Goal: Transaction & Acquisition: Purchase product/service

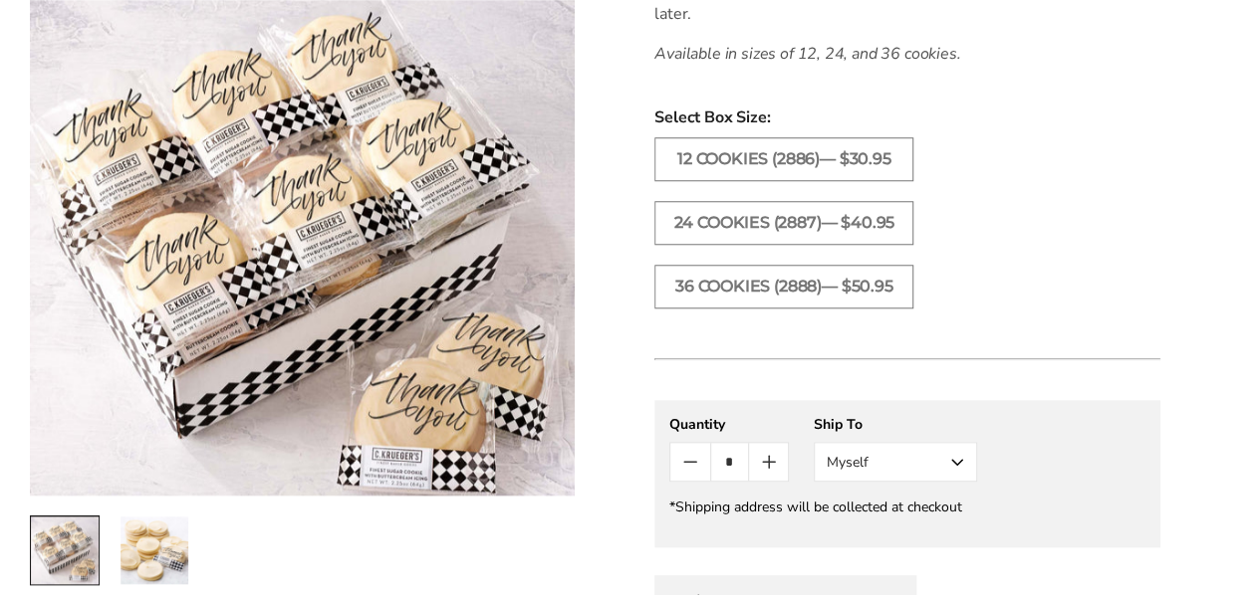
scroll to position [790, 0]
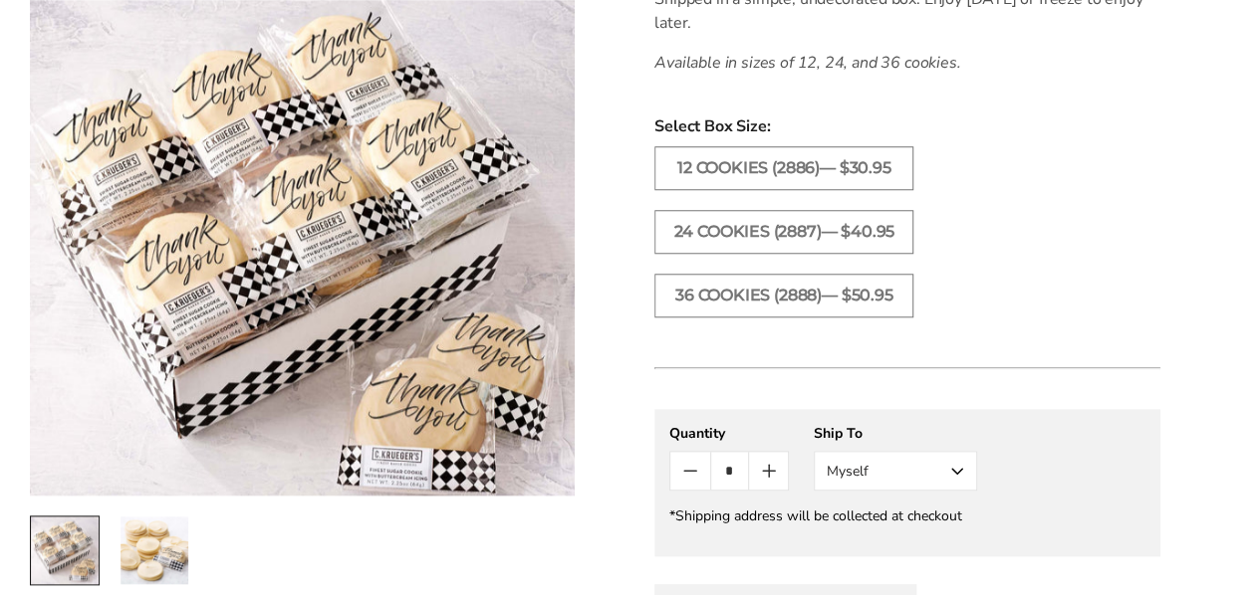
click at [773, 473] on icon "Count plus" at bounding box center [769, 471] width 24 height 24
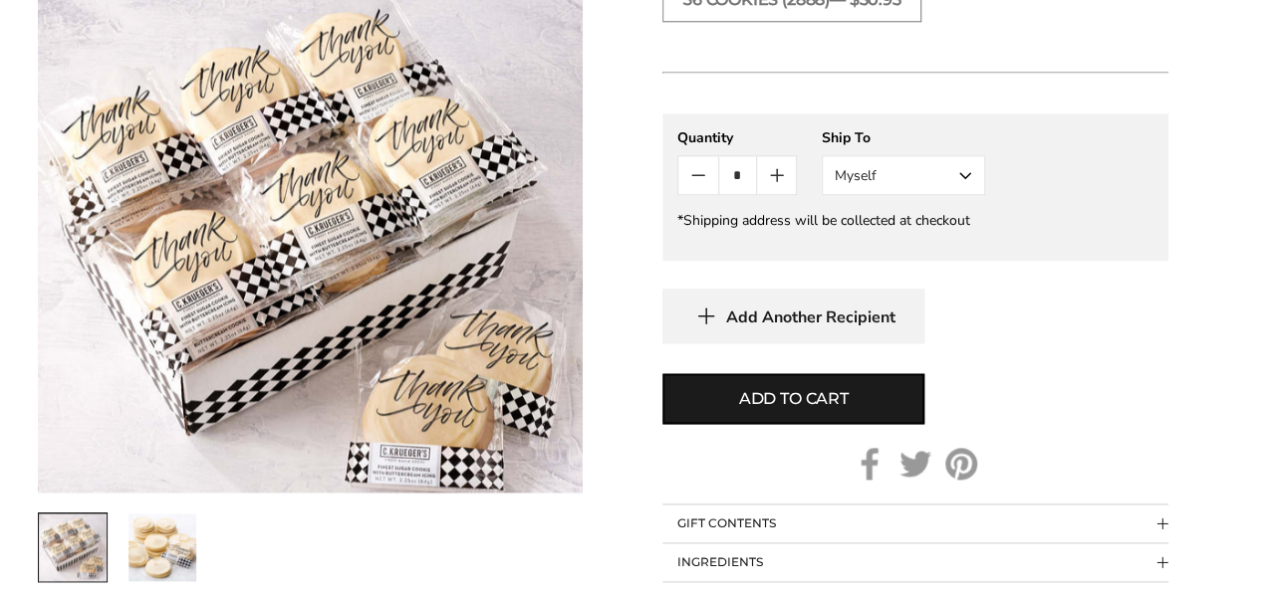
scroll to position [1020, 0]
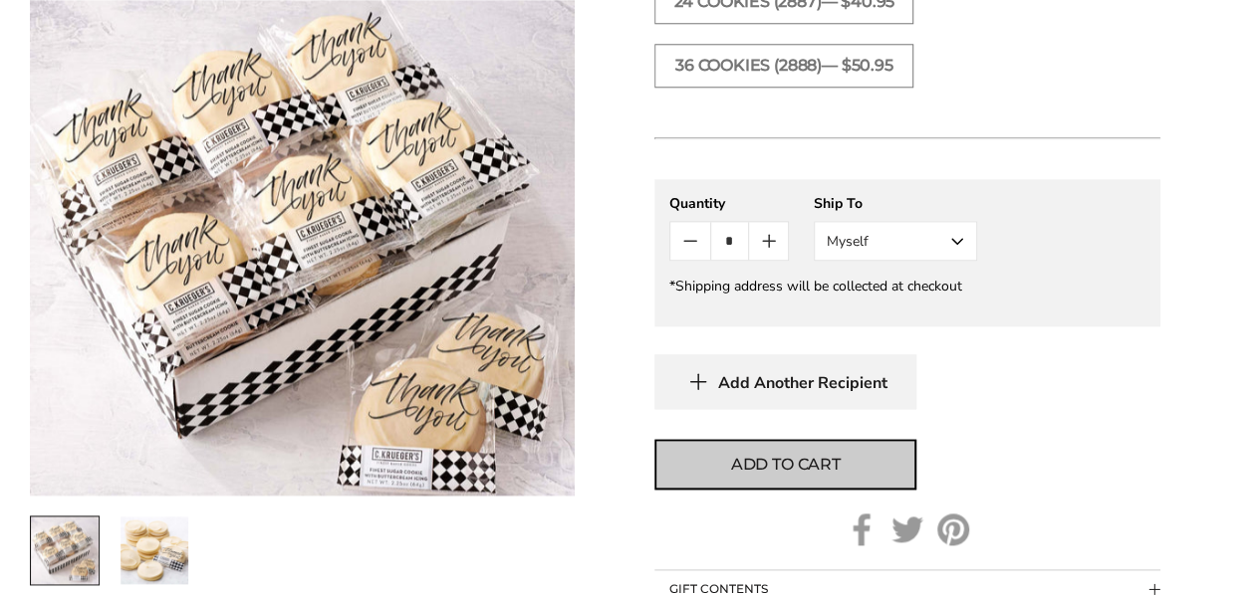
click at [803, 458] on span "Add to cart" at bounding box center [786, 465] width 110 height 24
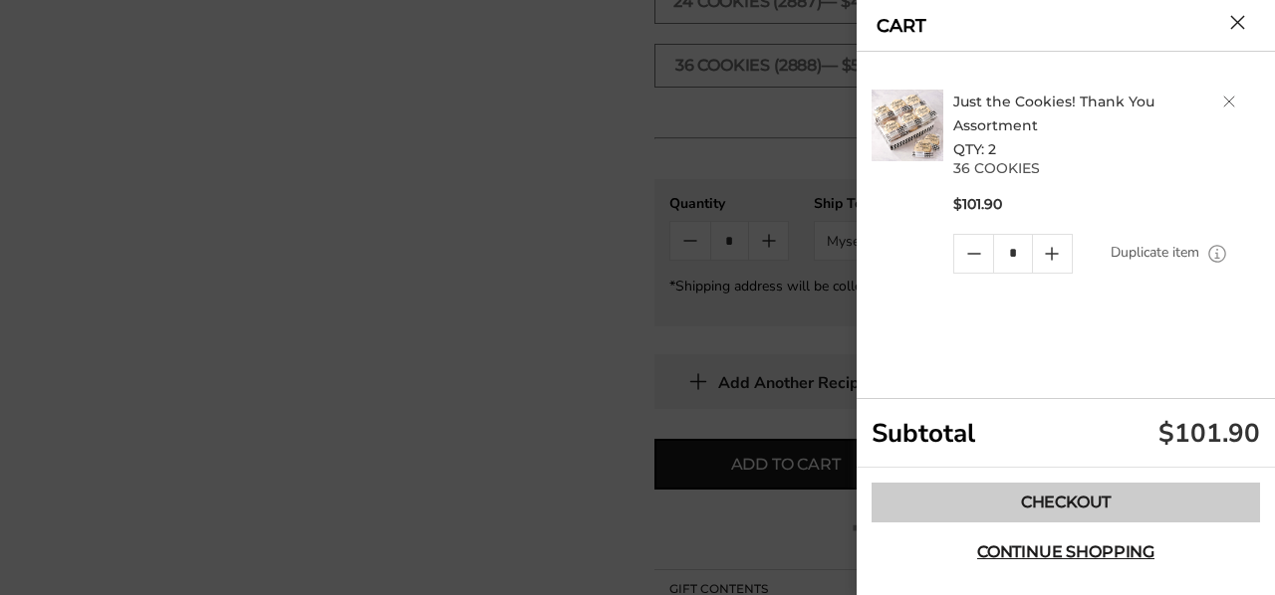
click at [1099, 504] on link "Checkout" at bounding box center [1065, 503] width 388 height 40
